Goal: Task Accomplishment & Management: Complete application form

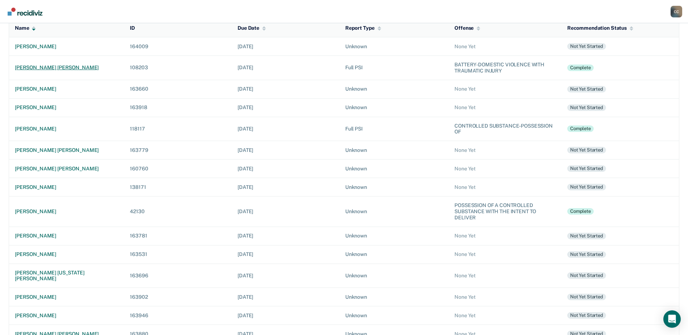
scroll to position [92, 0]
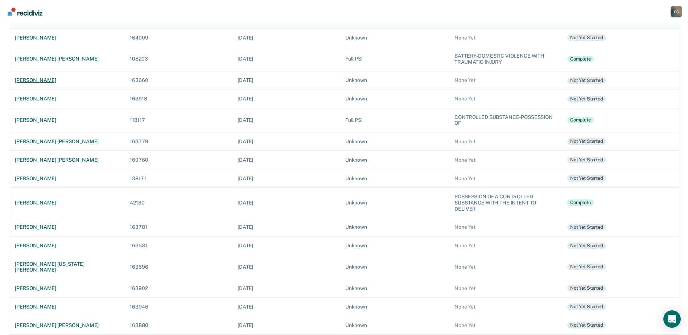
click at [36, 80] on div "[PERSON_NAME]" at bounding box center [66, 80] width 103 height 6
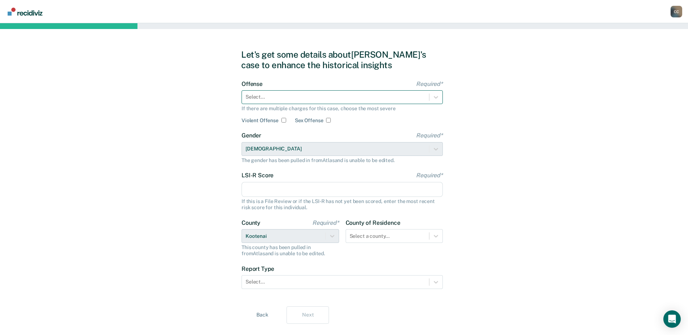
click at [384, 98] on div at bounding box center [336, 97] width 180 height 8
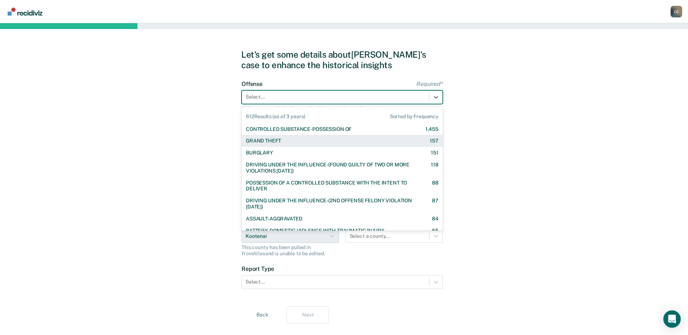
click at [295, 144] on div "GRAND THEFT 157" at bounding box center [342, 141] width 193 height 6
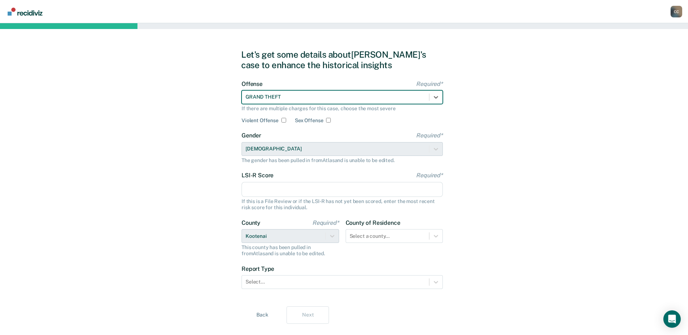
click at [281, 197] on input "LSI-R Score Required*" at bounding box center [342, 189] width 201 height 15
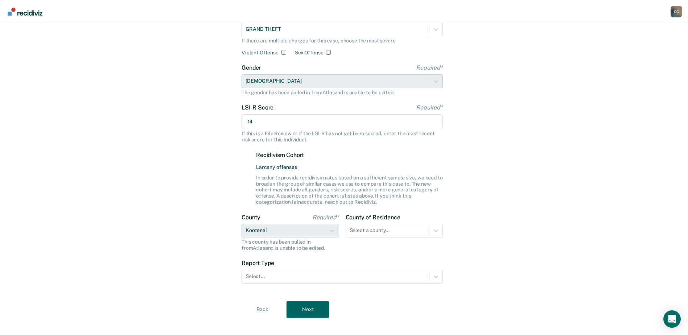
scroll to position [73, 0]
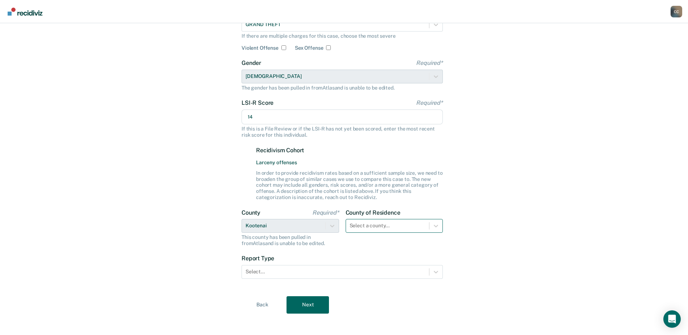
type input "14"
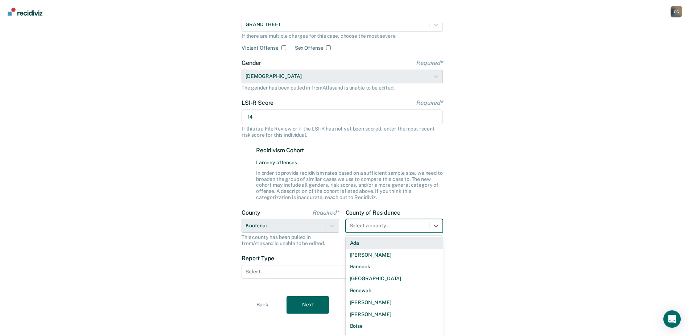
click at [423, 230] on div "44 results available. Use Up and Down to choose options, press Enter to select …" at bounding box center [395, 226] width 98 height 14
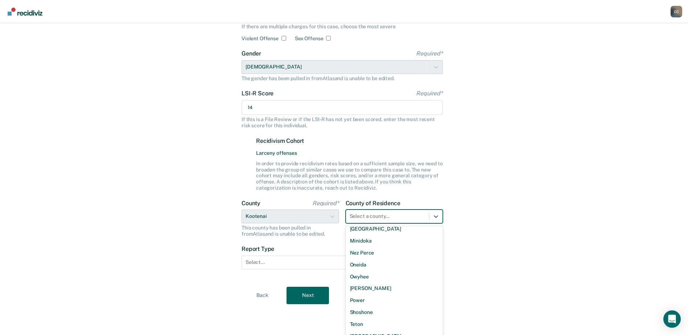
scroll to position [418, 0]
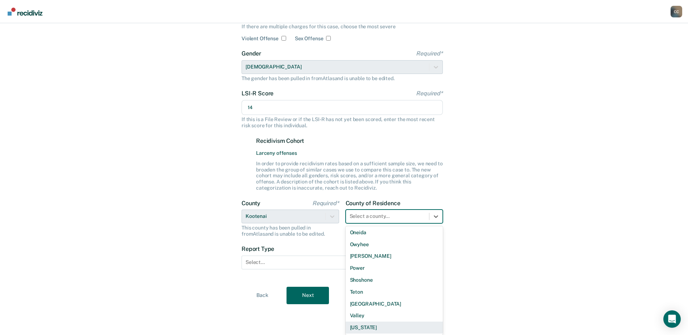
click at [389, 326] on div "[US_STATE]" at bounding box center [395, 328] width 98 height 12
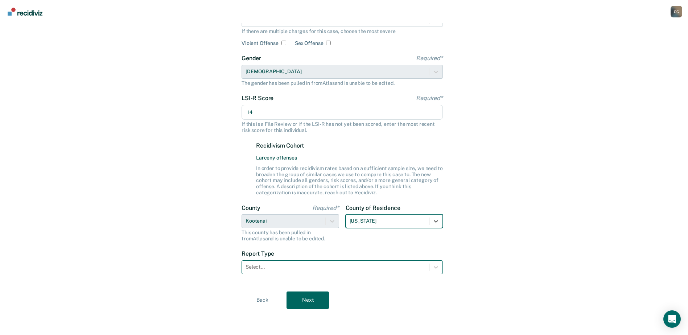
click at [350, 268] on div at bounding box center [336, 267] width 180 height 8
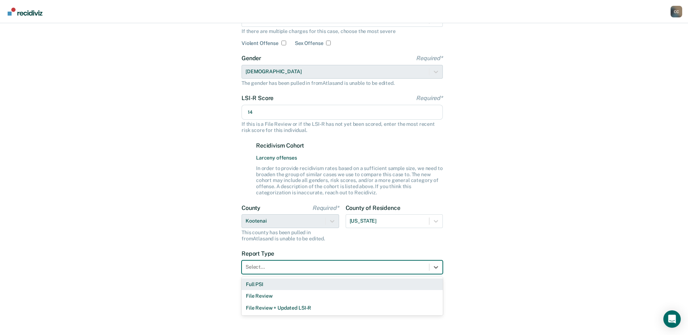
click at [320, 285] on div "Full PSI" at bounding box center [342, 285] width 201 height 12
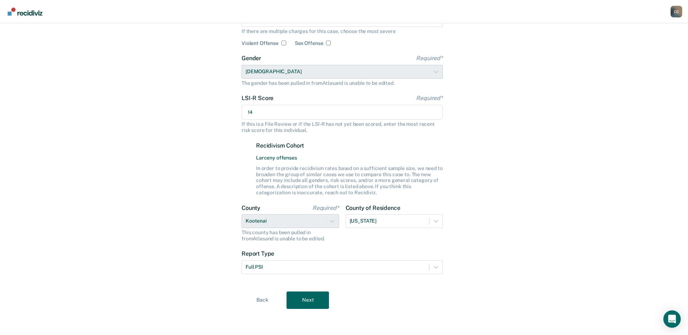
click at [225, 185] on div "Let's get some details about [PERSON_NAME]'s case to enhance the historical ins…" at bounding box center [344, 140] width 688 height 389
click at [306, 295] on button "Next" at bounding box center [308, 300] width 42 height 17
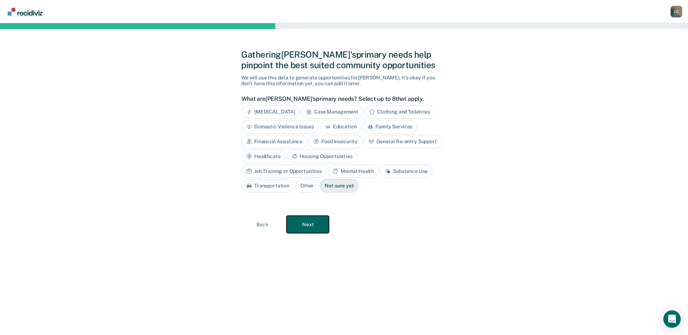
scroll to position [0, 0]
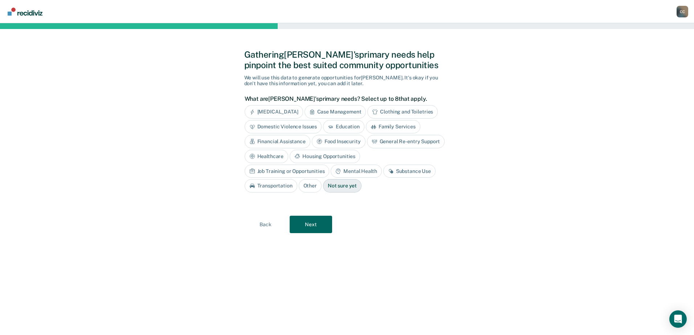
click at [330, 165] on div "Job Training or Opportunities" at bounding box center [287, 171] width 85 height 13
click at [371, 169] on div "Mental Health" at bounding box center [364, 171] width 51 height 13
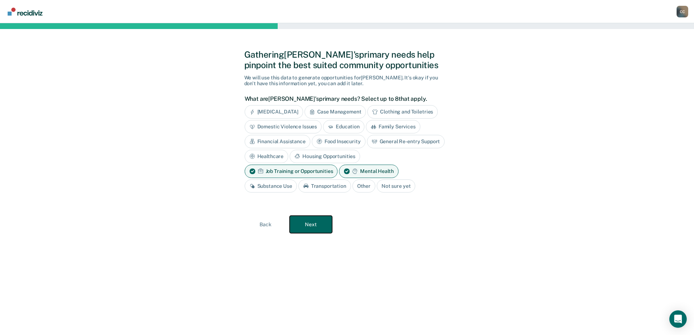
click at [313, 224] on button "Next" at bounding box center [311, 224] width 42 height 17
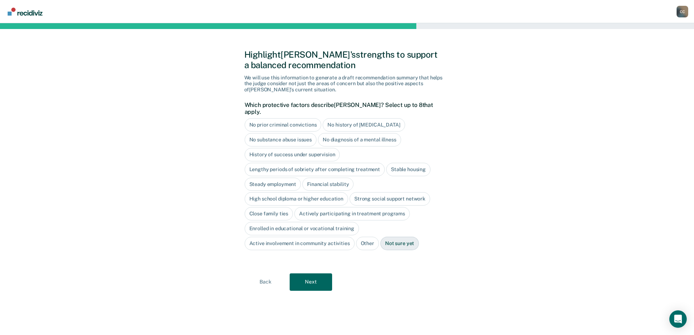
click at [288, 120] on div "No prior criminal convictions" at bounding box center [283, 124] width 77 height 13
click at [364, 118] on div "No history of [MEDICAL_DATA]" at bounding box center [372, 124] width 82 height 13
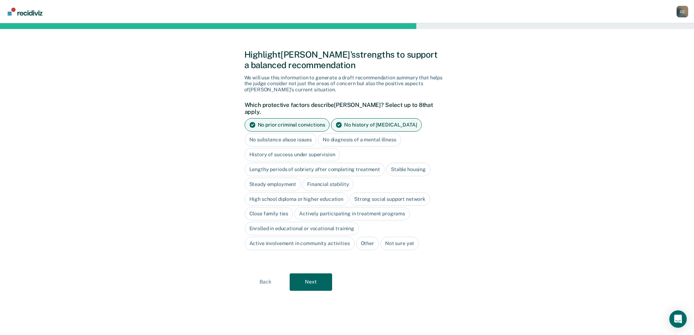
click at [295, 133] on div "No substance abuse issues" at bounding box center [281, 139] width 72 height 13
click at [396, 163] on div "Stable housing" at bounding box center [408, 169] width 44 height 13
click at [298, 193] on div "High school diploma or higher education" at bounding box center [297, 199] width 104 height 13
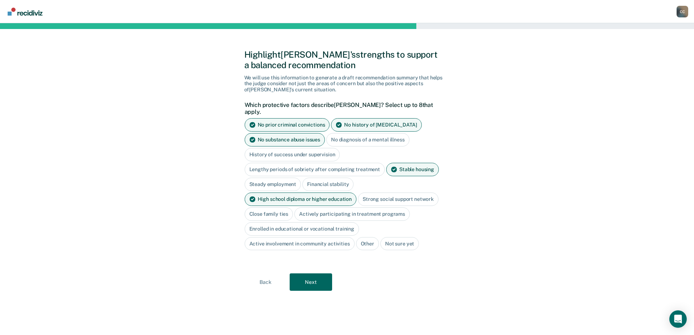
click at [275, 208] on div "Close family ties" at bounding box center [269, 214] width 49 height 13
click at [313, 274] on button "Next" at bounding box center [311, 282] width 42 height 17
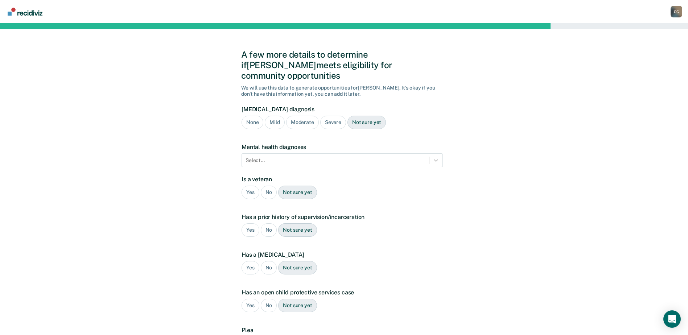
click at [251, 116] on div "None" at bounding box center [253, 122] width 22 height 13
click at [436, 157] on icon at bounding box center [436, 160] width 7 height 7
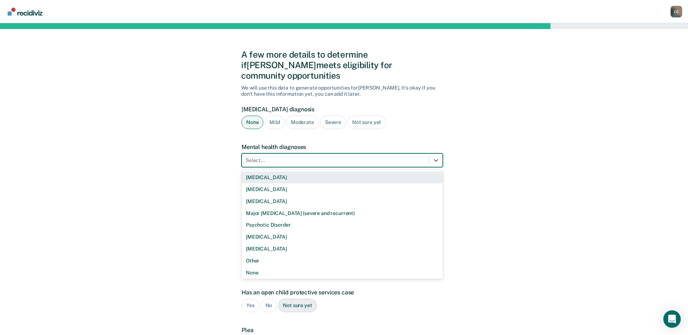
click at [215, 174] on div "A few more details to determine if [PERSON_NAME] meets eligibility for communit…" at bounding box center [344, 220] width 688 height 394
click at [274, 157] on div at bounding box center [336, 161] width 180 height 8
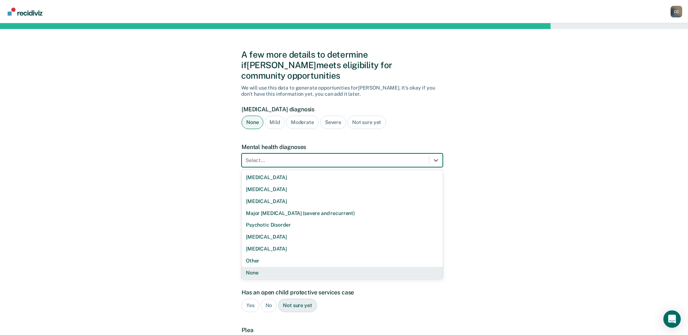
click at [259, 267] on div "None" at bounding box center [342, 273] width 201 height 12
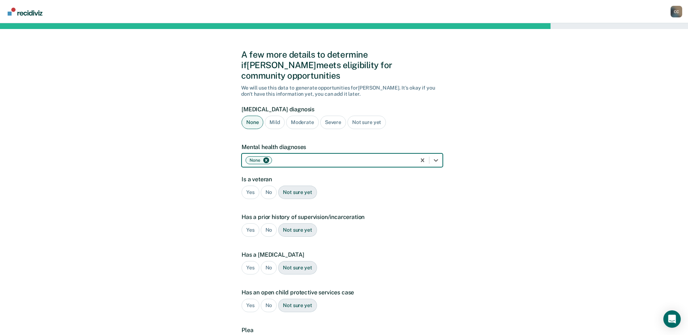
click at [197, 183] on div "A few more details to determine if [PERSON_NAME] meets eligibility for communit…" at bounding box center [344, 220] width 688 height 394
click at [270, 186] on div "No" at bounding box center [269, 192] width 16 height 13
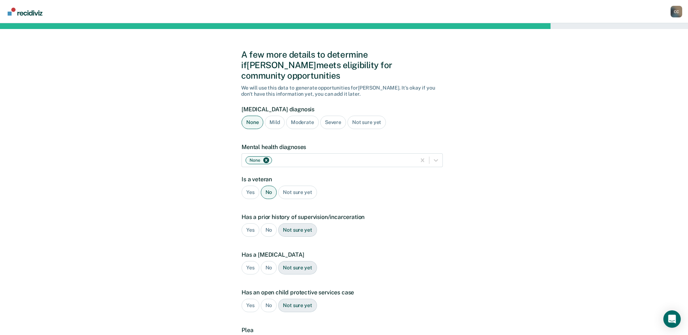
click at [267, 224] on div "No" at bounding box center [269, 230] width 16 height 13
click at [269, 261] on div "No" at bounding box center [269, 267] width 16 height 13
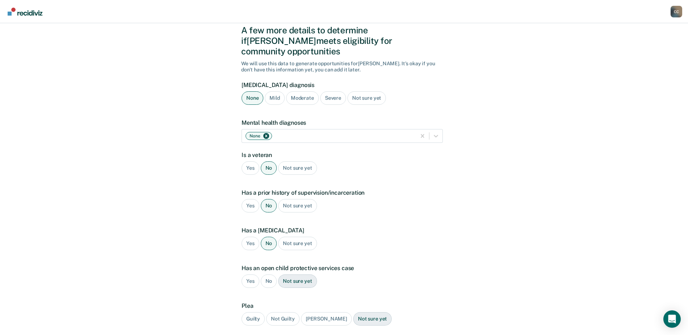
scroll to position [71, 0]
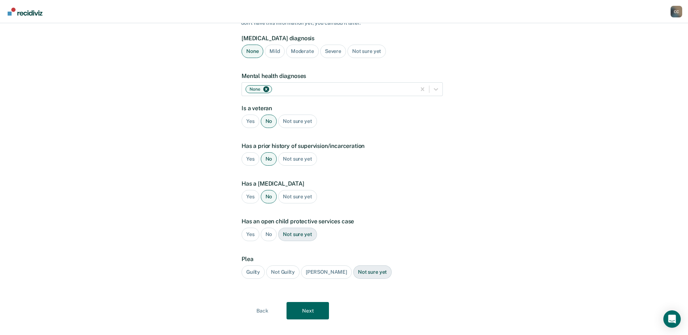
click at [271, 228] on div "No" at bounding box center [269, 234] width 16 height 13
click at [252, 266] on div "Guilty" at bounding box center [253, 272] width 23 height 13
click at [299, 302] on button "Next" at bounding box center [308, 310] width 42 height 17
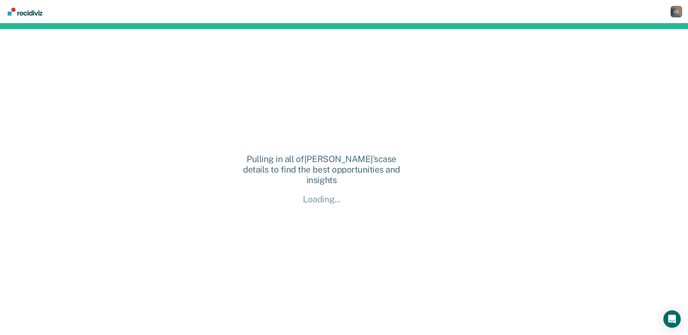
scroll to position [0, 0]
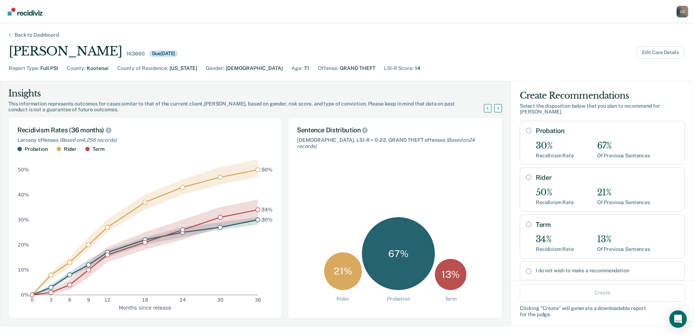
click at [526, 128] on input "Probation" at bounding box center [528, 131] width 5 height 6
radio input "true"
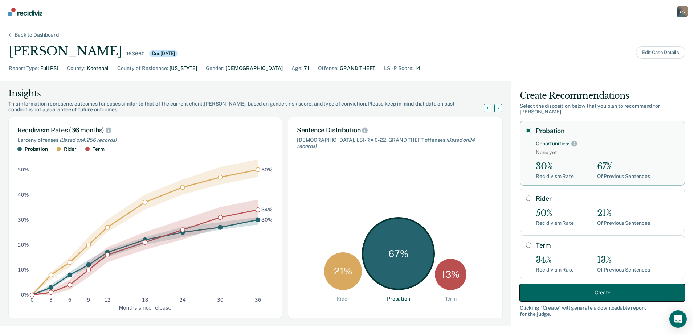
click at [552, 292] on button "Create" at bounding box center [602, 292] width 165 height 17
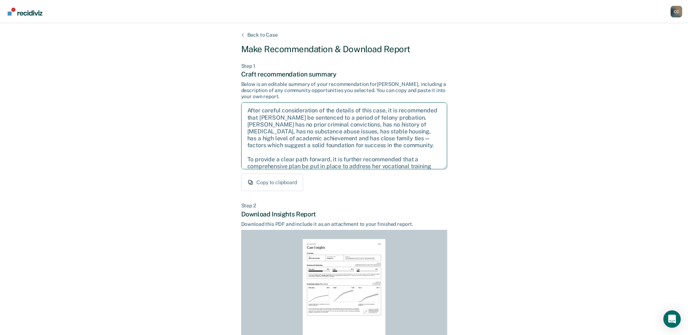
scroll to position [33, 0]
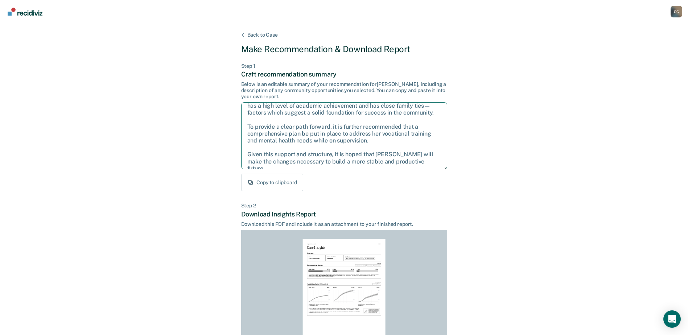
drag, startPoint x: 247, startPoint y: 108, endPoint x: 433, endPoint y: 204, distance: 208.9
click at [449, 218] on div "Back to Case Make Recommendation & Download Report Step 1 Craft recommendation …" at bounding box center [344, 218] width 688 height 391
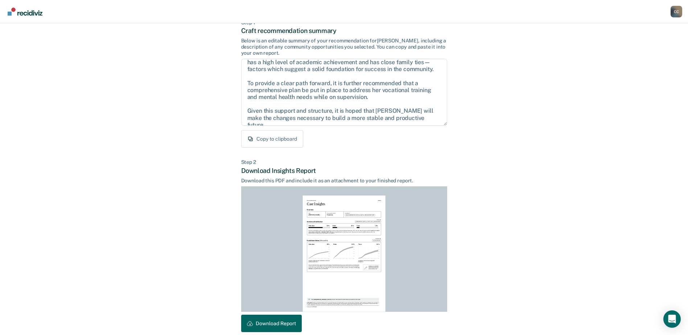
scroll to position [78, 0]
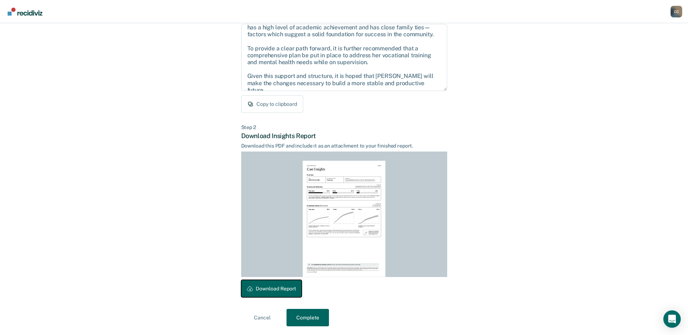
click at [261, 287] on button "Download Report" at bounding box center [271, 288] width 61 height 17
click at [307, 318] on button "Complete" at bounding box center [308, 317] width 42 height 17
